Goal: Find specific page/section: Find specific page/section

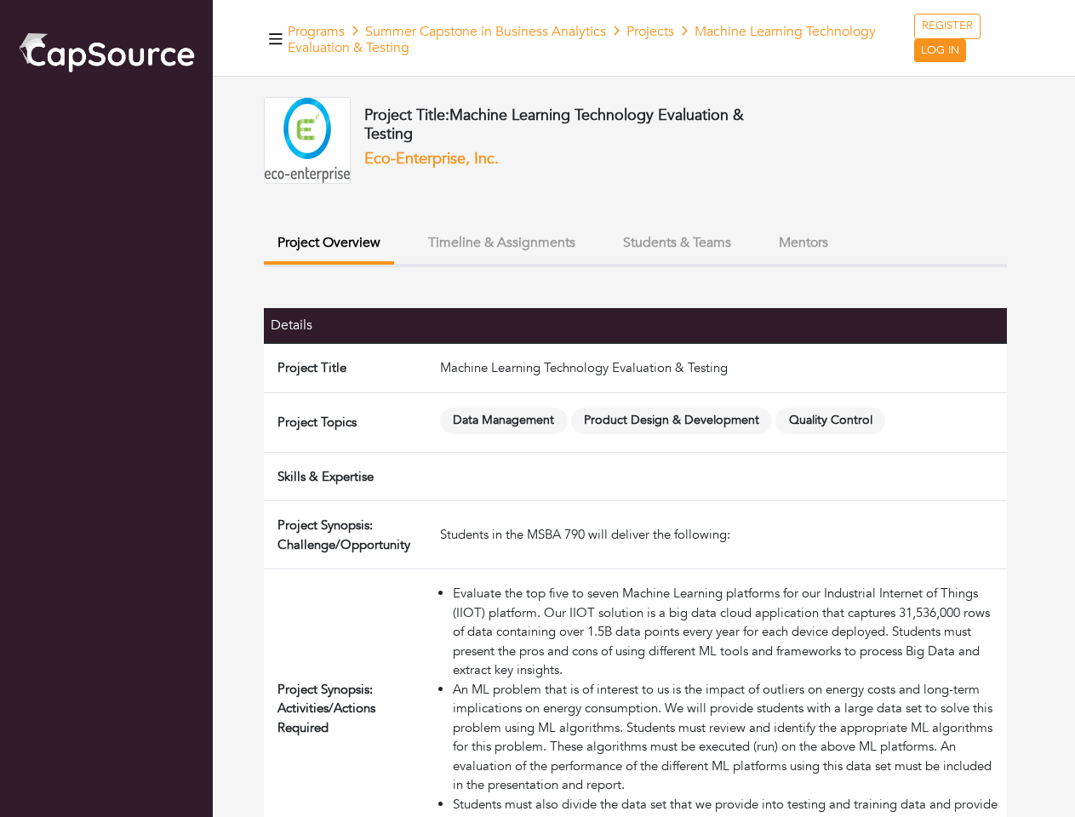
click at [537, 409] on span "Data Management" at bounding box center [504, 421] width 128 height 26
click at [276, 38] on icon "button" at bounding box center [276, 38] width 14 height 11
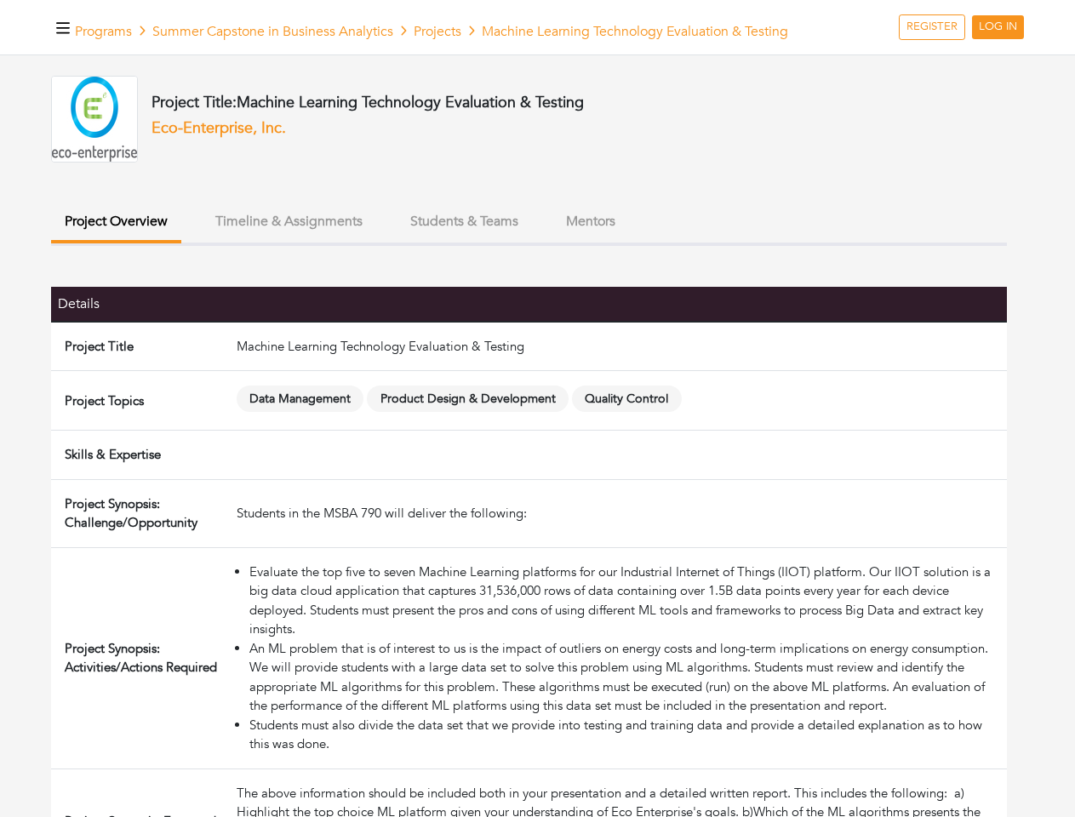
click at [181, 243] on button "Project Overview" at bounding box center [116, 223] width 130 height 40
click at [376, 240] on button "Timeline & Assignments" at bounding box center [289, 221] width 175 height 37
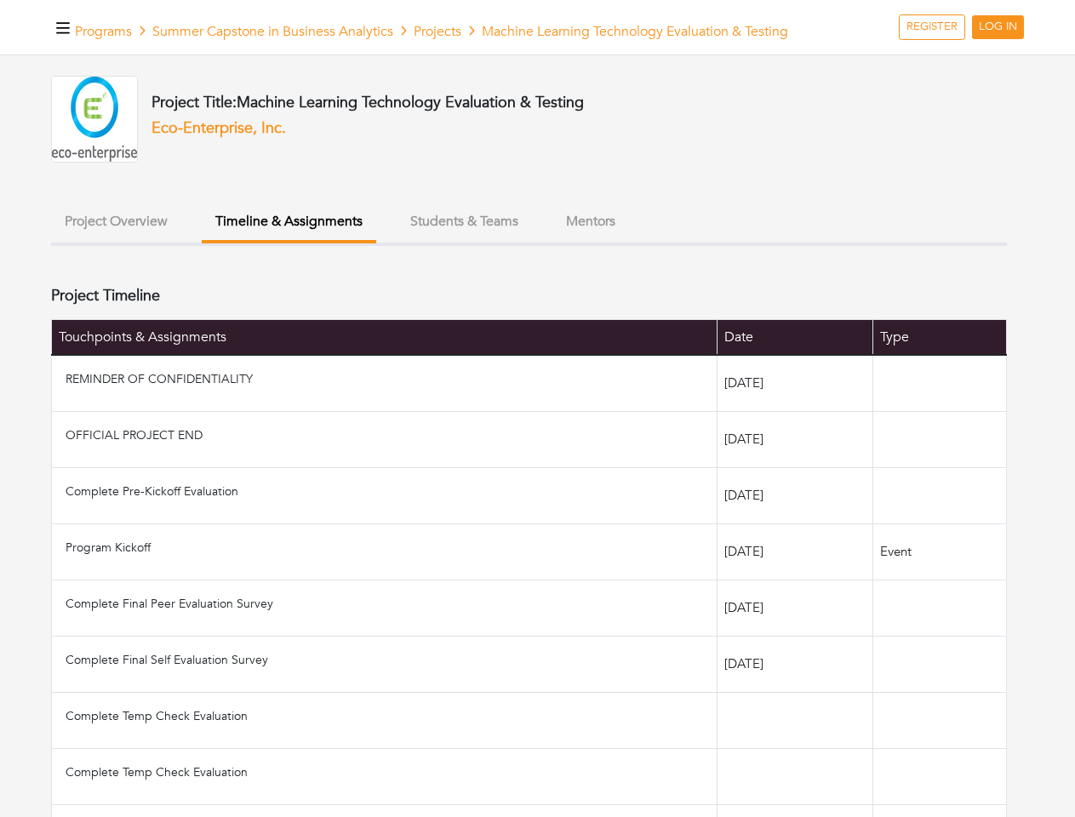
click at [677, 243] on ul "Project Overview Timeline & Assignments Students & Teams Mentors" at bounding box center [529, 224] width 956 height 43
click at [804, 243] on ul "Project Overview Timeline & Assignments Students & Teams Mentors" at bounding box center [529, 224] width 956 height 43
